Goal: Transaction & Acquisition: Purchase product/service

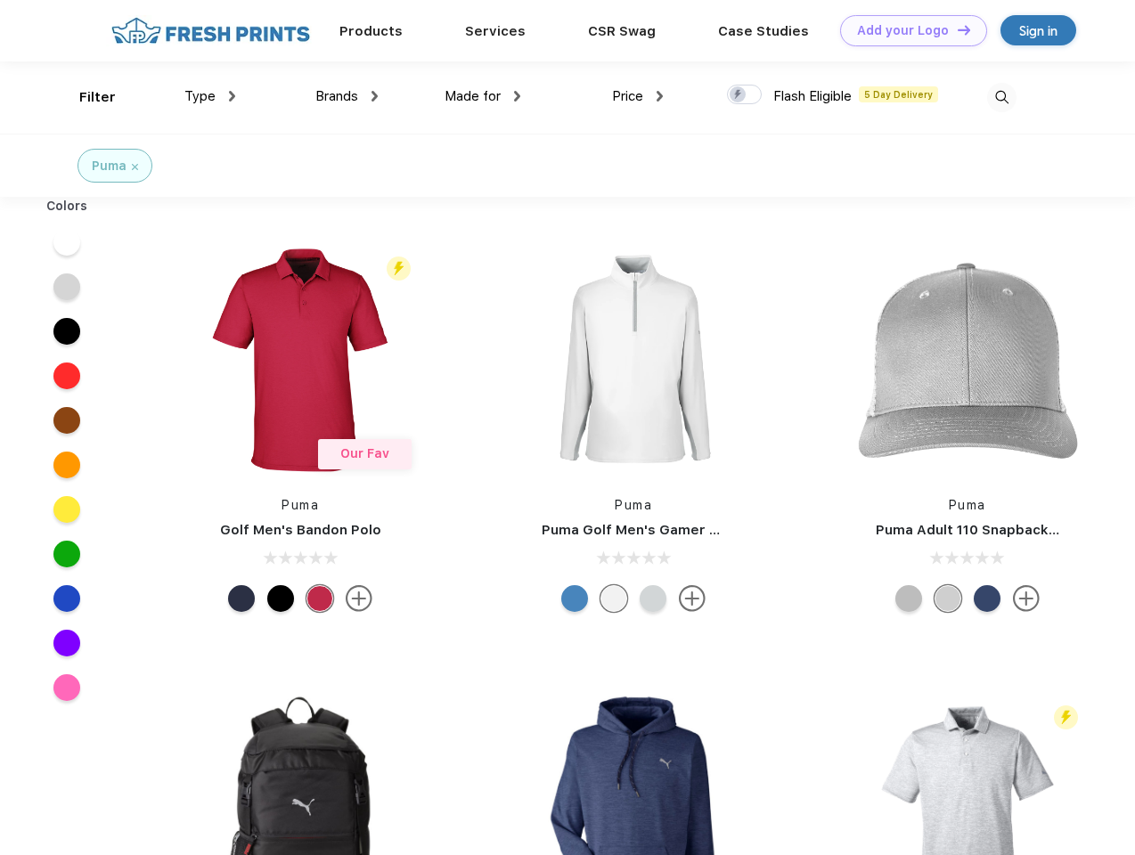
click at [907, 30] on link "Add your Logo Design Tool" at bounding box center [913, 30] width 147 height 31
click at [0, 0] on div "Design Tool" at bounding box center [0, 0] width 0 height 0
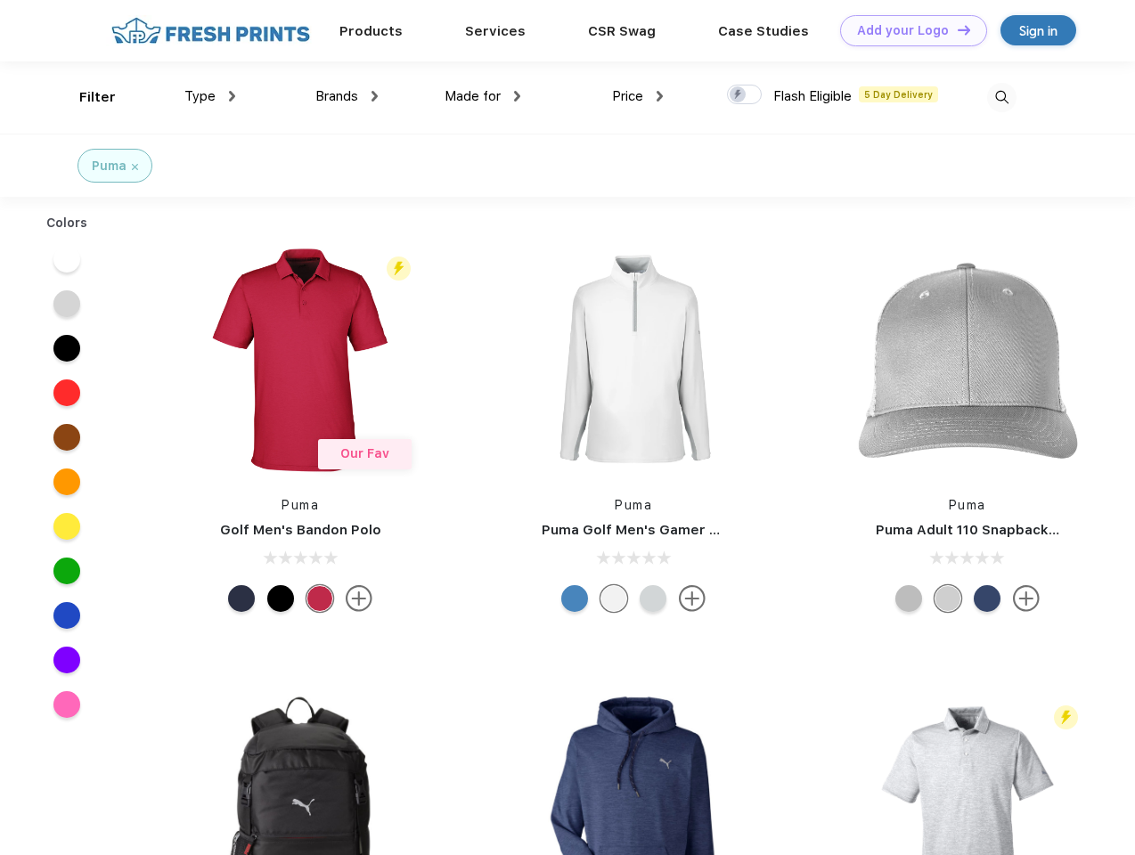
click at [956, 29] on link "Add your Logo Design Tool" at bounding box center [913, 30] width 147 height 31
click at [86, 97] on div "Filter" at bounding box center [97, 97] width 37 height 20
click at [210, 96] on span "Type" at bounding box center [199, 96] width 31 height 16
click at [347, 96] on span "Brands" at bounding box center [336, 96] width 43 height 16
click at [483, 96] on span "Made for" at bounding box center [473, 96] width 56 height 16
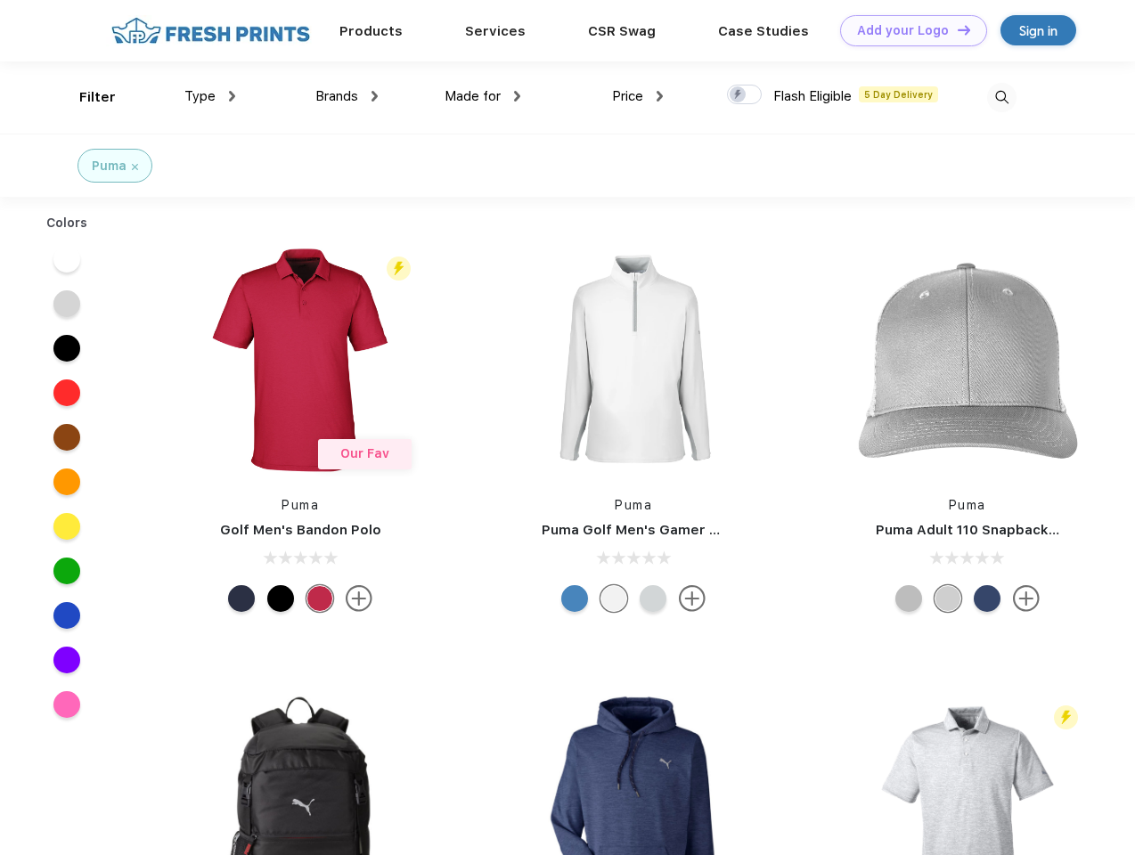
click at [638, 96] on span "Price" at bounding box center [627, 96] width 31 height 16
click at [745, 95] on div at bounding box center [744, 95] width 35 height 20
click at [739, 95] on input "checkbox" at bounding box center [733, 90] width 12 height 12
click at [1002, 97] on img at bounding box center [1001, 97] width 29 height 29
